Goal: Task Accomplishment & Management: Use online tool/utility

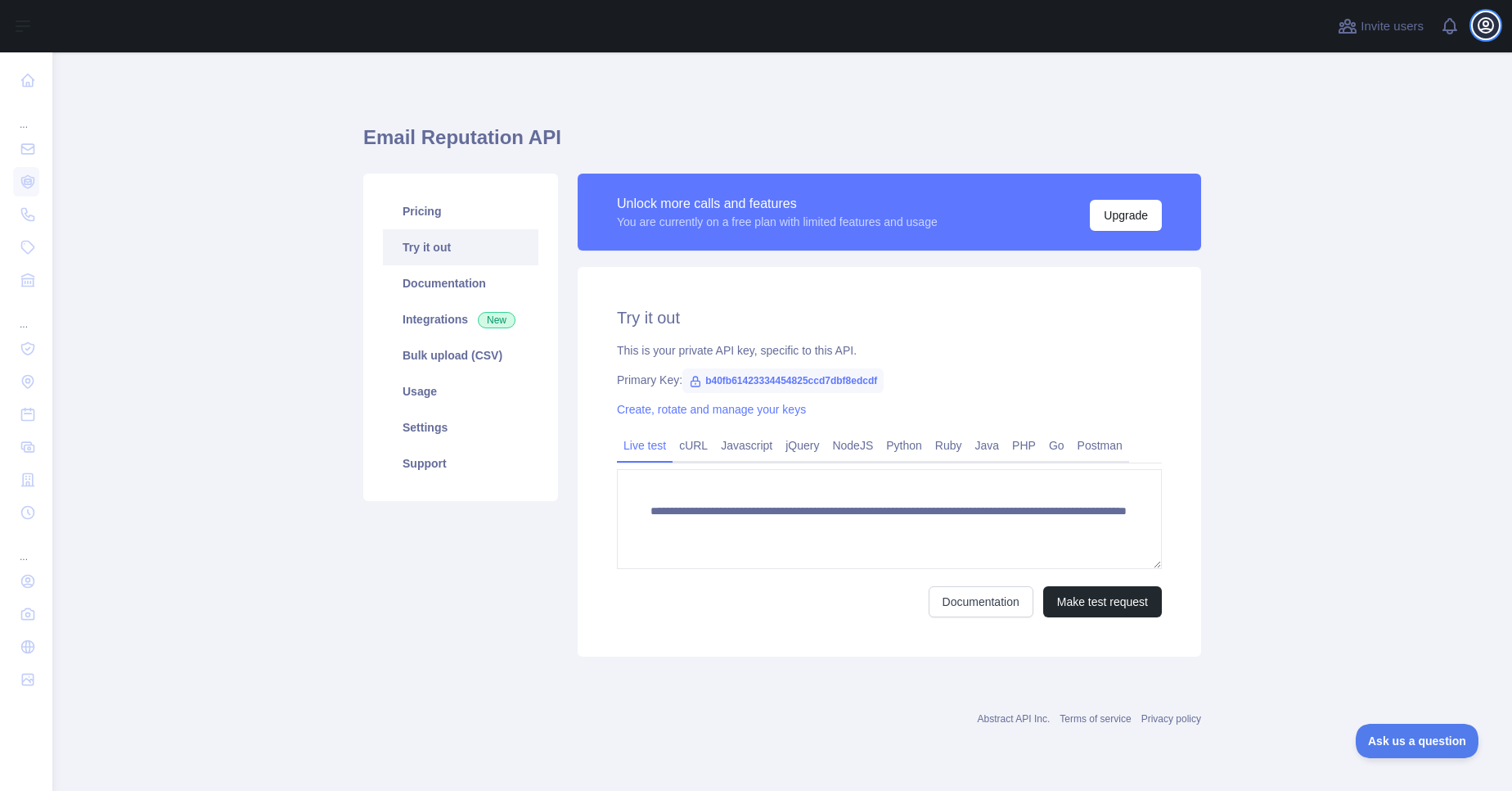
click at [1492, 36] on button "Open user menu" at bounding box center [1486, 25] width 26 height 26
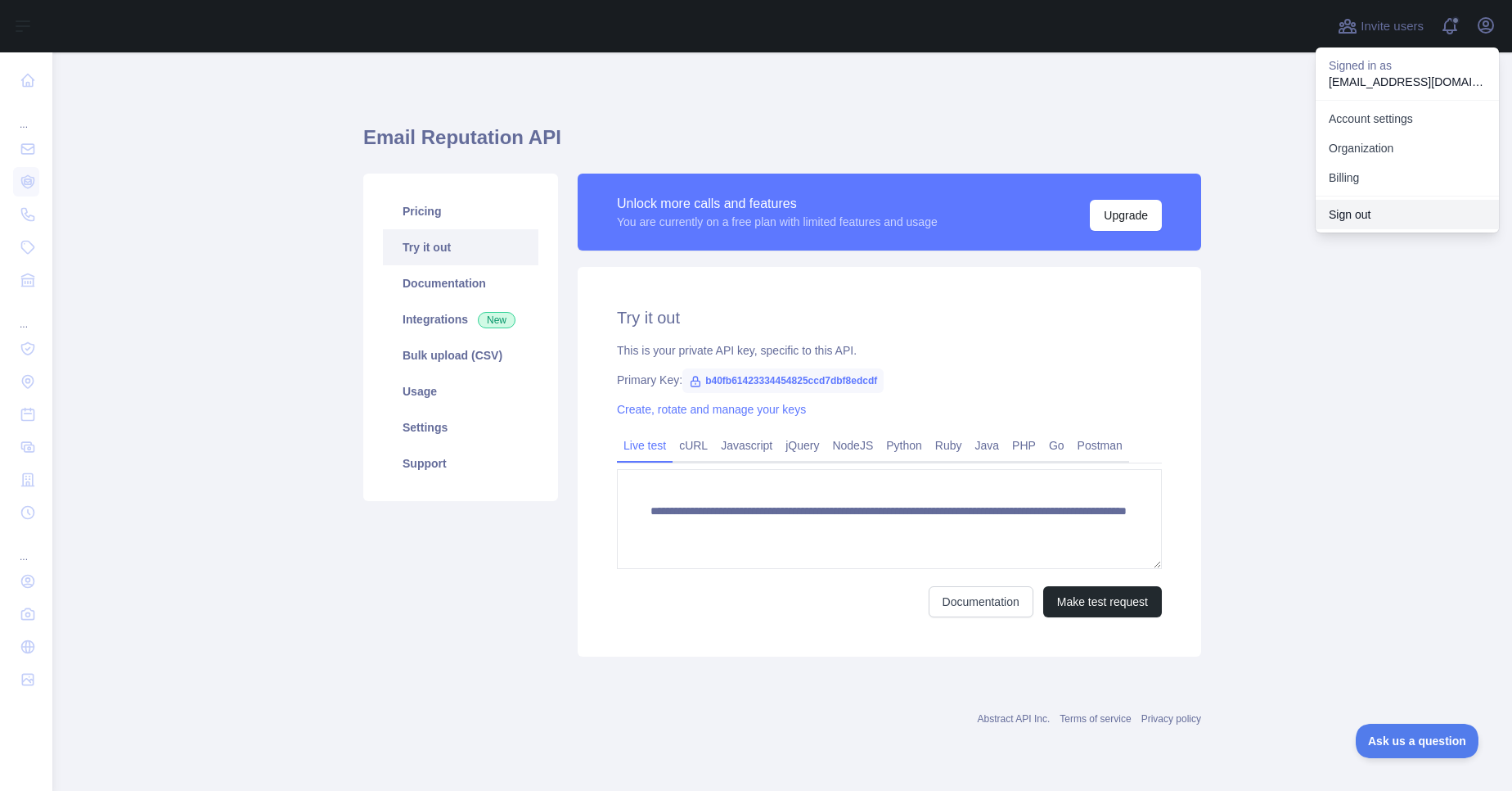
click at [1348, 223] on button "Sign out" at bounding box center [1407, 214] width 183 height 30
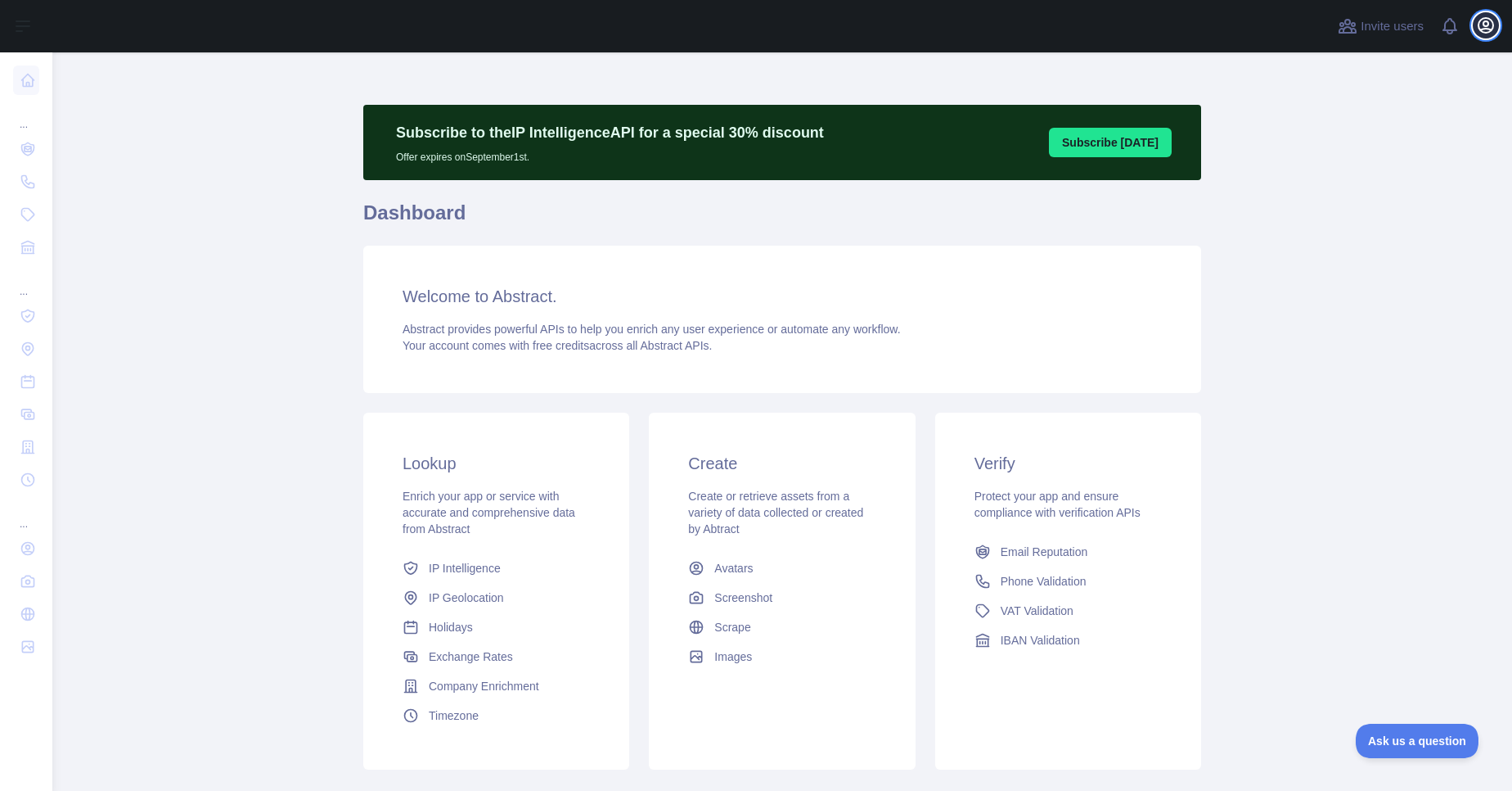
click at [1484, 26] on icon "button" at bounding box center [1486, 24] width 14 height 14
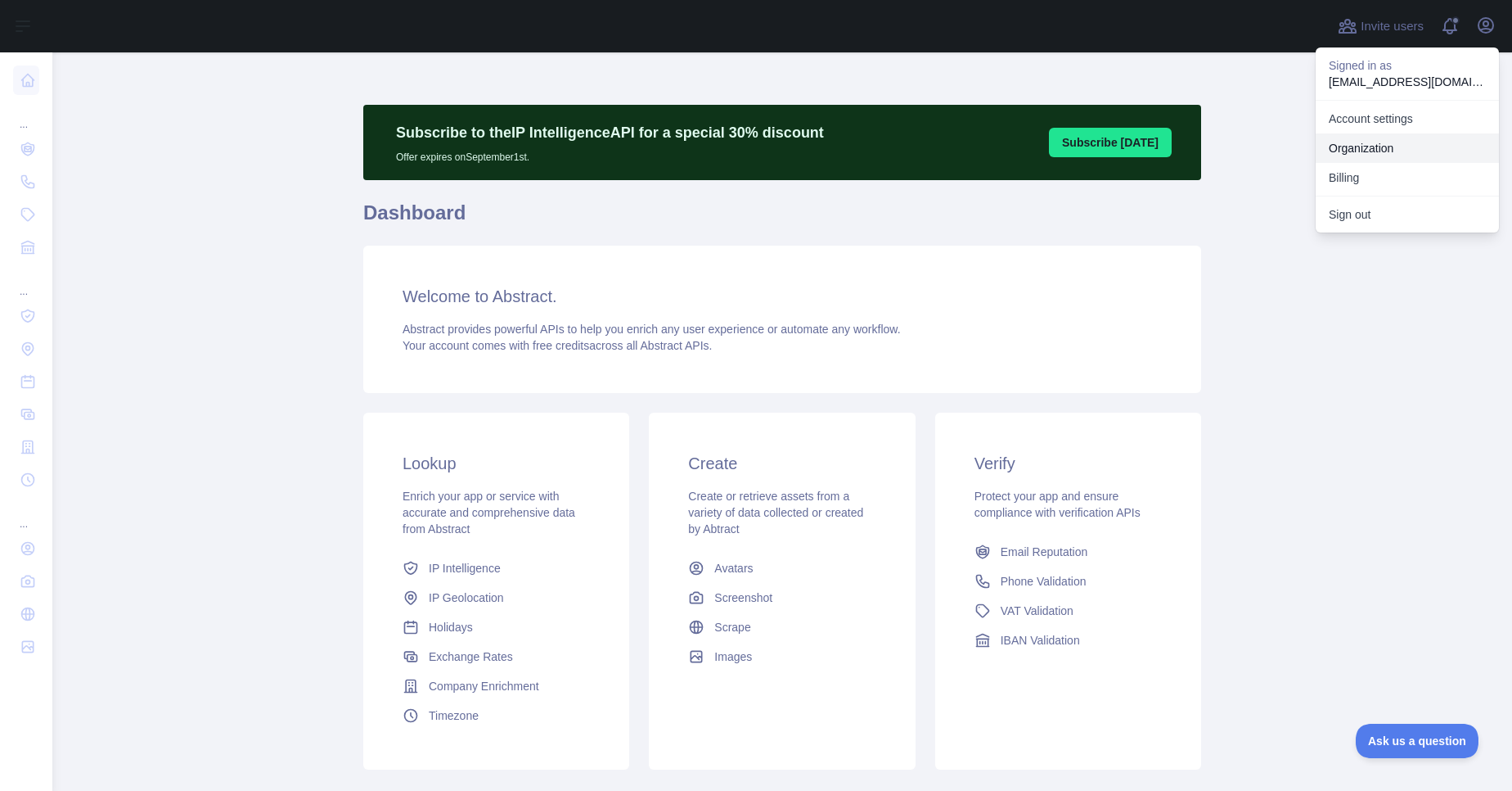
click at [1364, 147] on link "Organization" at bounding box center [1407, 148] width 183 height 30
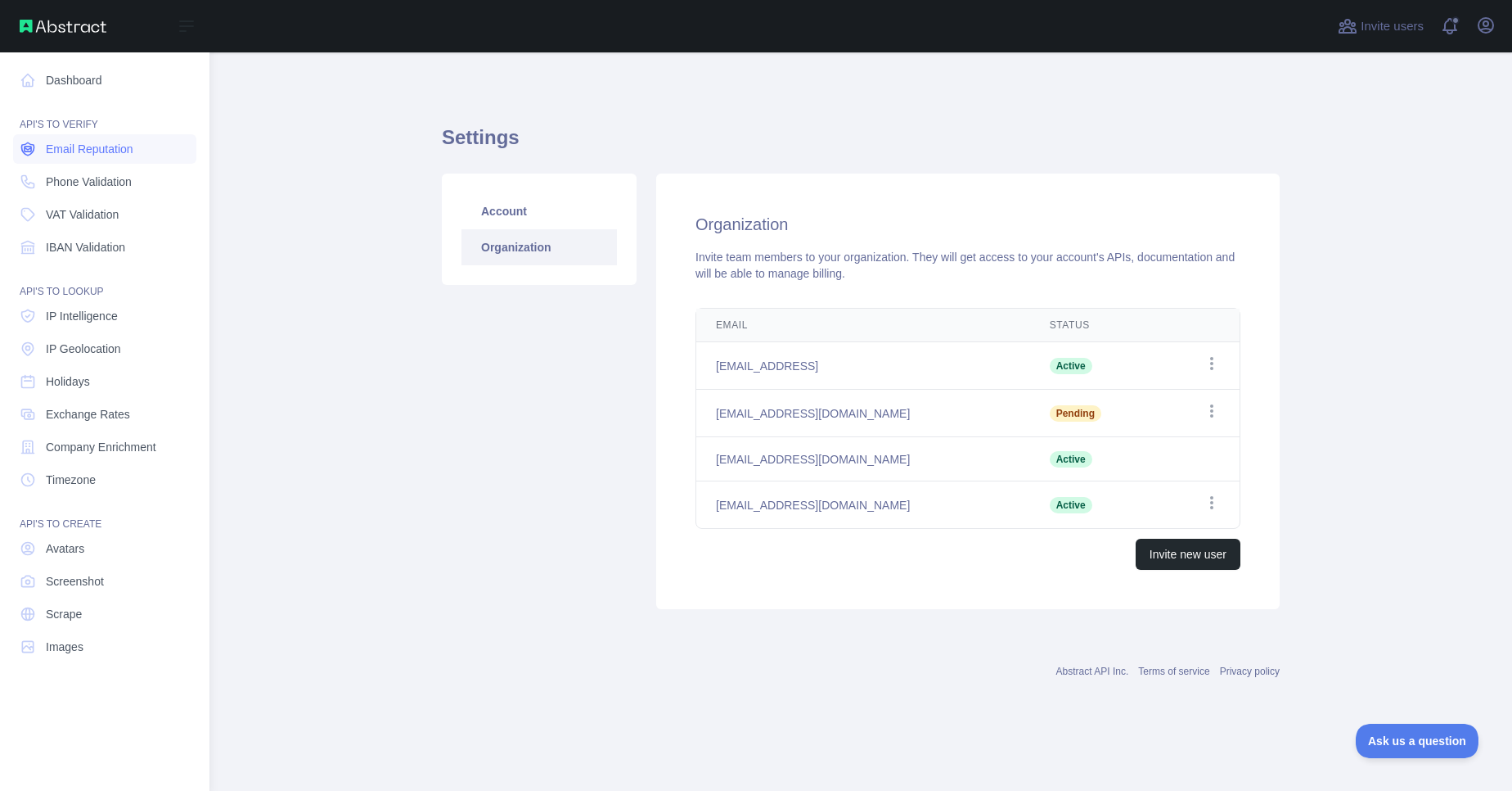
click at [88, 155] on span "Email Reputation" at bounding box center [89, 148] width 88 height 16
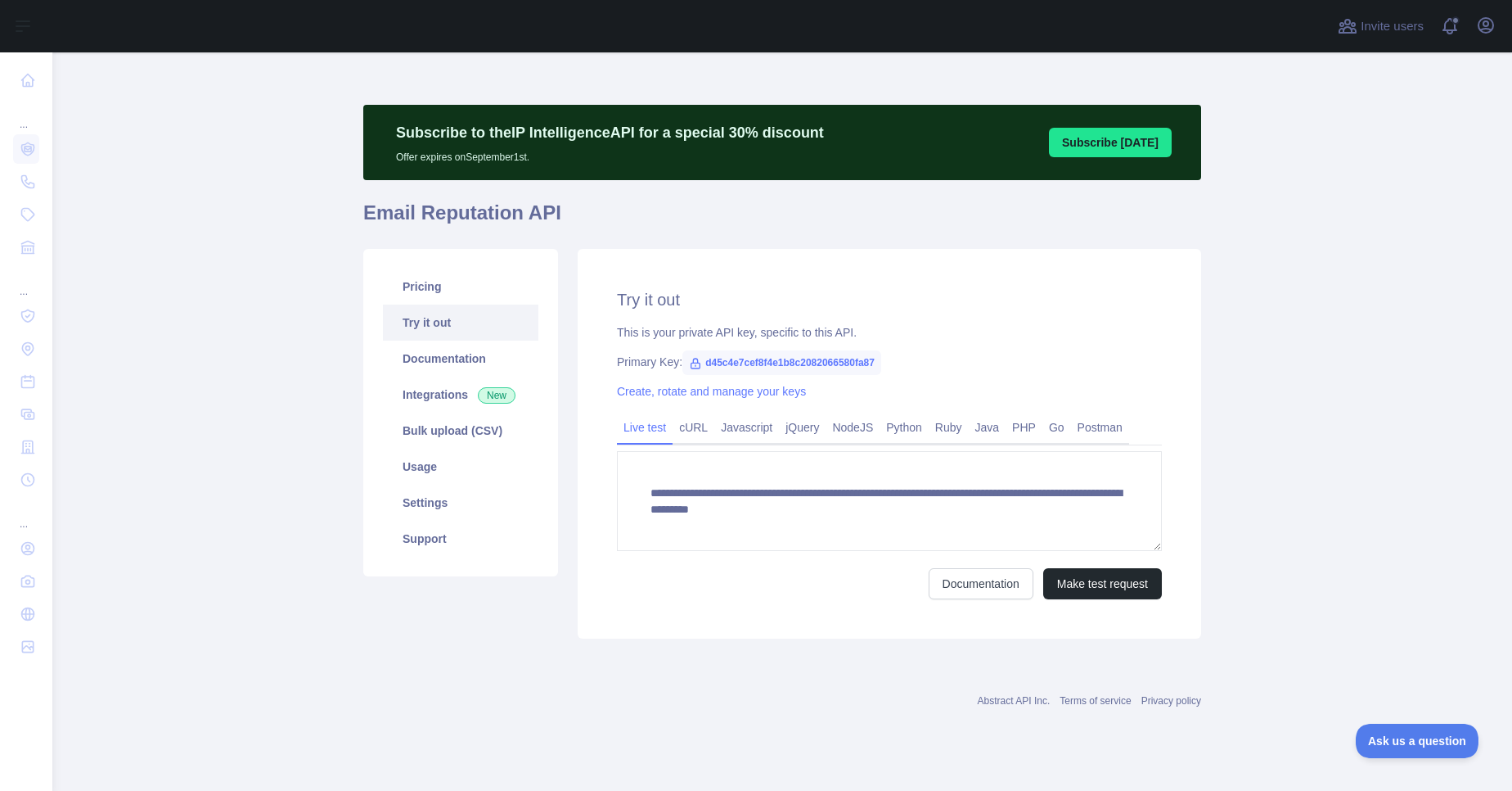
click at [793, 362] on span "d45c4e7cef8f4e1b8c2082066580fa87" at bounding box center [782, 363] width 199 height 24
drag, startPoint x: 706, startPoint y: 363, endPoint x: 882, endPoint y: 366, distance: 176.0
click at [882, 366] on span "d45c4e7cef8f4e1b8c2082066580fa87" at bounding box center [782, 363] width 199 height 24
copy span "d45c4e7cef8f4e1b8c2082066580fa87"
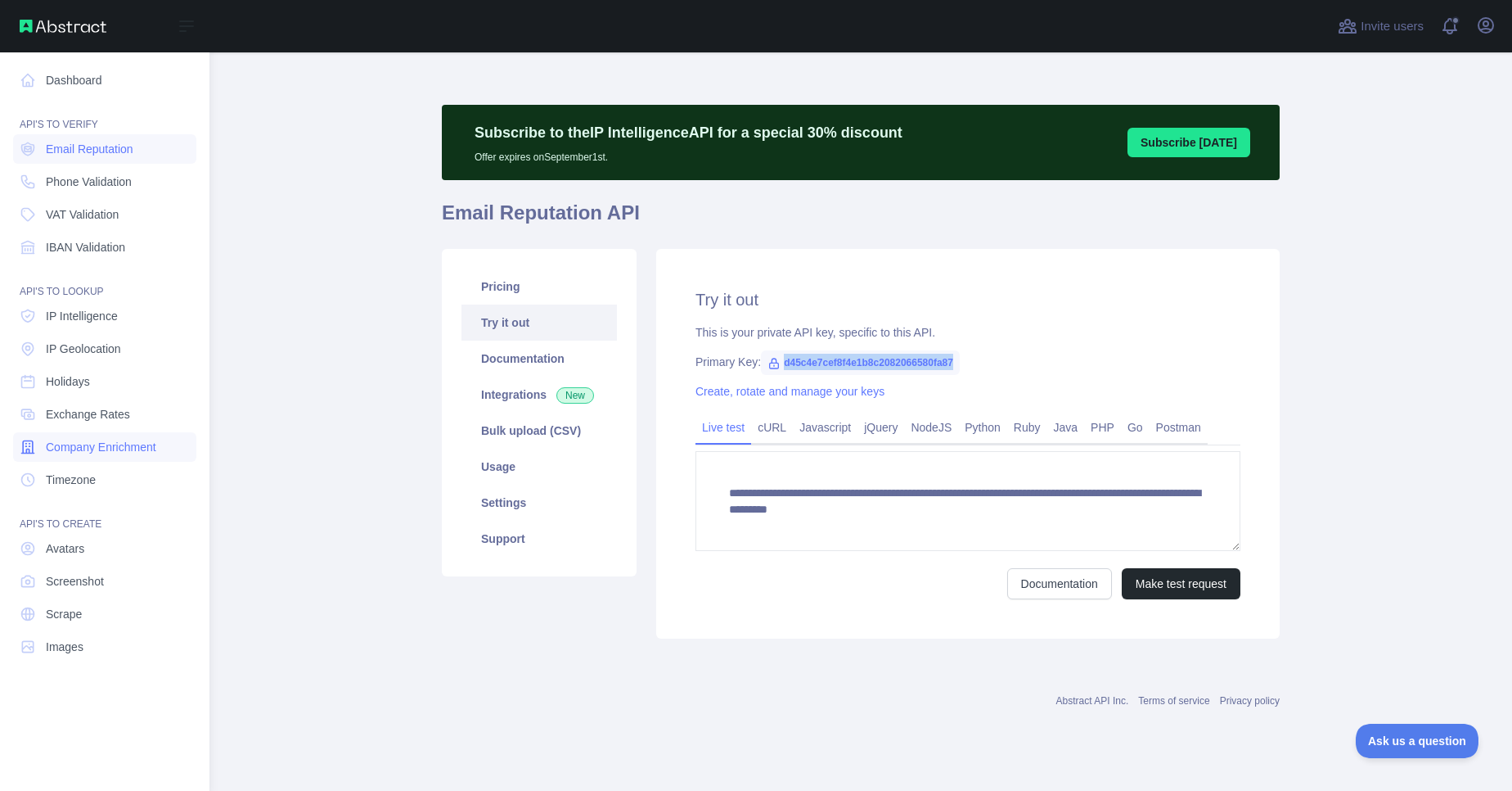
click at [94, 440] on span "Company Enrichment" at bounding box center [100, 446] width 110 height 16
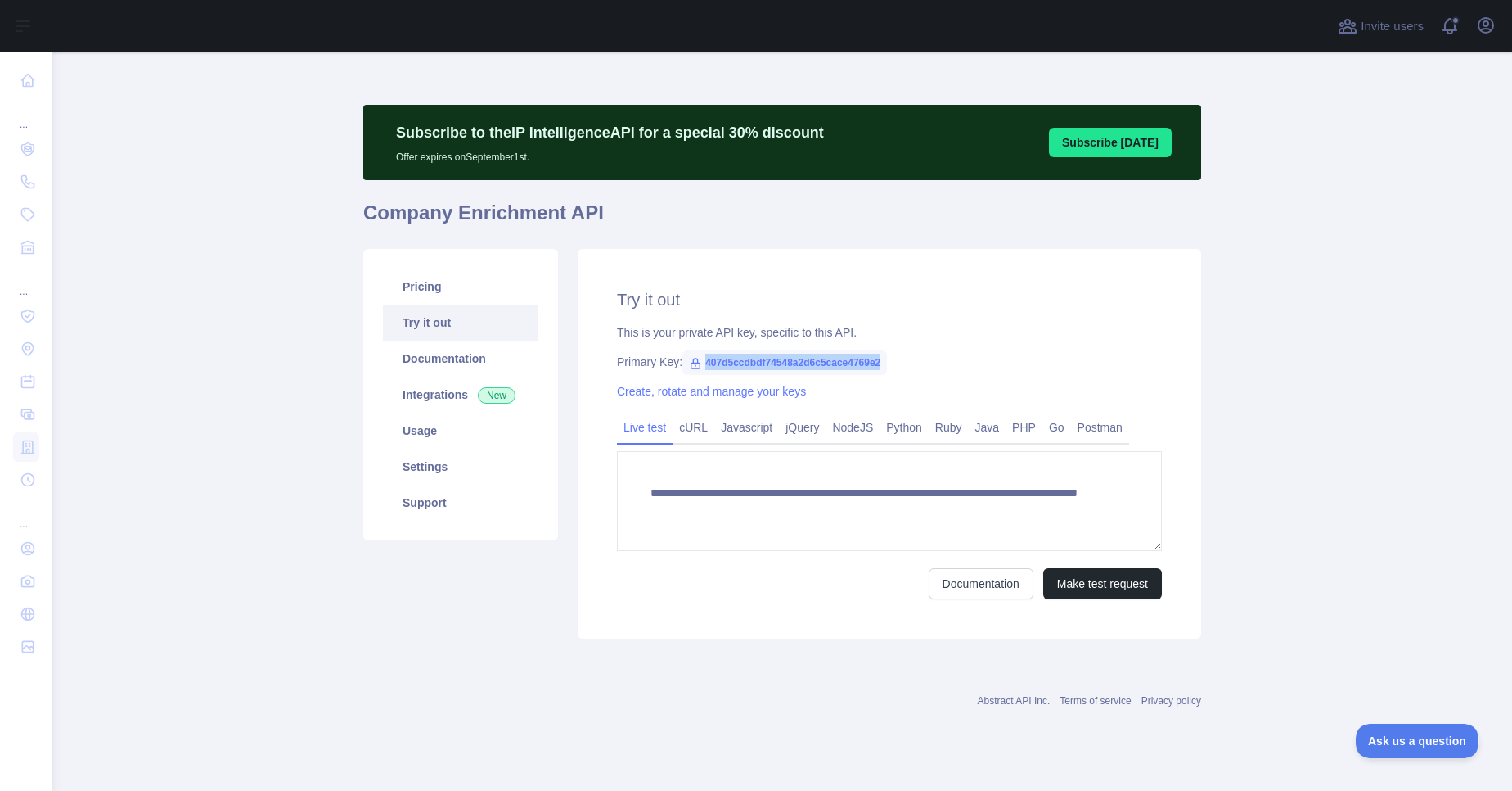
drag, startPoint x: 705, startPoint y: 364, endPoint x: 902, endPoint y: 358, distance: 197.1
click at [902, 358] on div "Primary Key: 407d5ccdbdf74548a2d6c5cace4769e2" at bounding box center [889, 361] width 545 height 16
copy span "407d5ccdbdf74548a2d6c5cace4769e2"
